Goal: Task Accomplishment & Management: Use online tool/utility

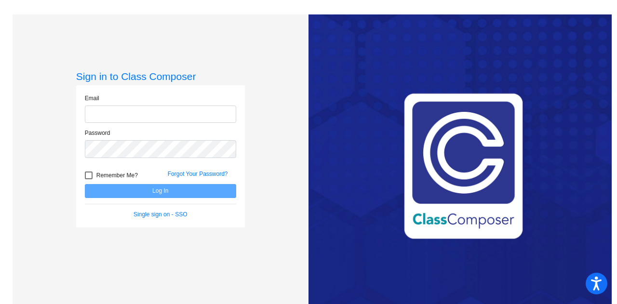
type input "[PERSON_NAME][EMAIL_ADDRESS][PERSON_NAME][DOMAIN_NAME]"
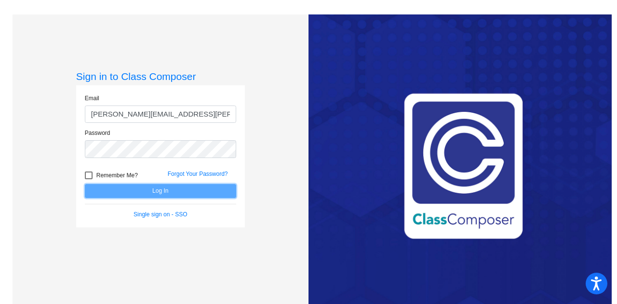
click at [179, 196] on button "Log In" at bounding box center [160, 191] width 151 height 14
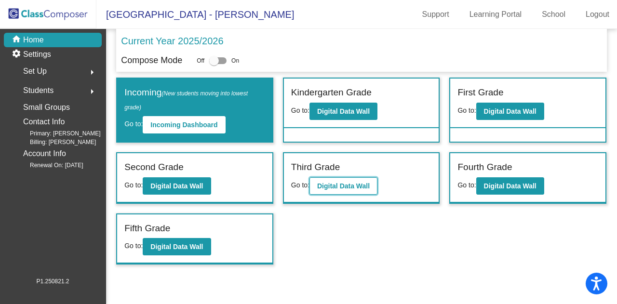
click at [344, 186] on b "Digital Data Wall" at bounding box center [343, 186] width 53 height 8
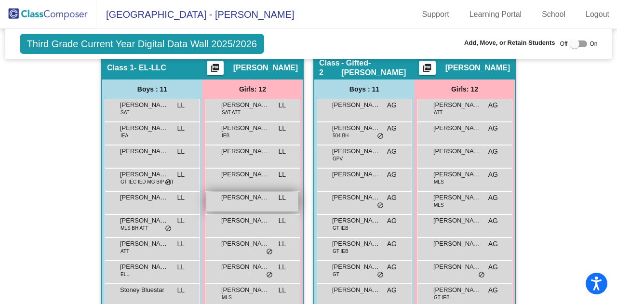
scroll to position [386, 0]
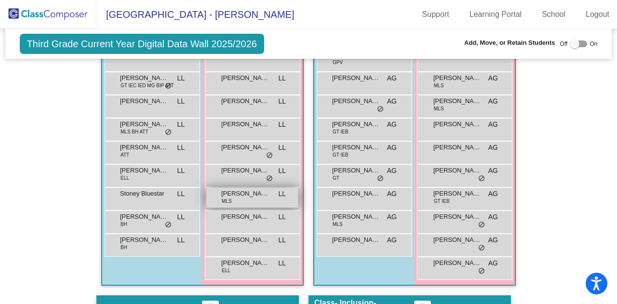
click at [267, 197] on div "[PERSON_NAME] MLS LL lock do_not_disturb_alt" at bounding box center [252, 198] width 92 height 20
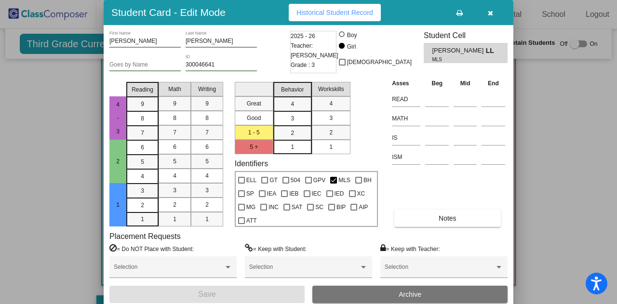
click at [487, 13] on button "button" at bounding box center [490, 12] width 31 height 17
